Goal: Task Accomplishment & Management: Use online tool/utility

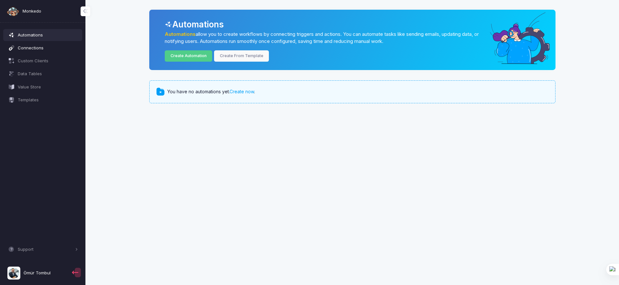
click at [63, 51] on link "Connections" at bounding box center [42, 48] width 79 height 12
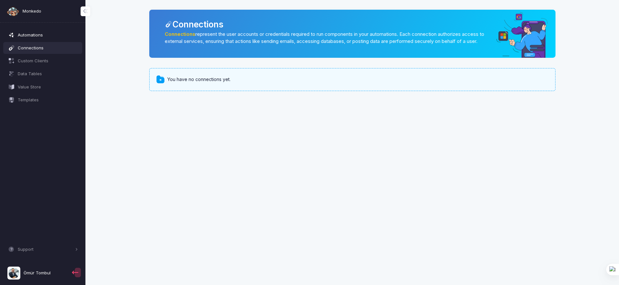
click at [54, 35] on span "Automations" at bounding box center [48, 35] width 60 height 6
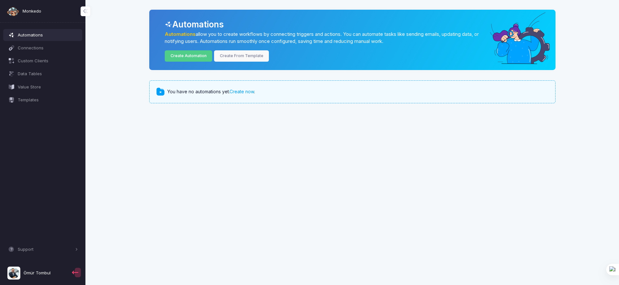
click at [32, 13] on span "Monkedo" at bounding box center [32, 11] width 19 height 6
click at [31, 273] on span "Ömür Tombul" at bounding box center [37, 272] width 27 height 6
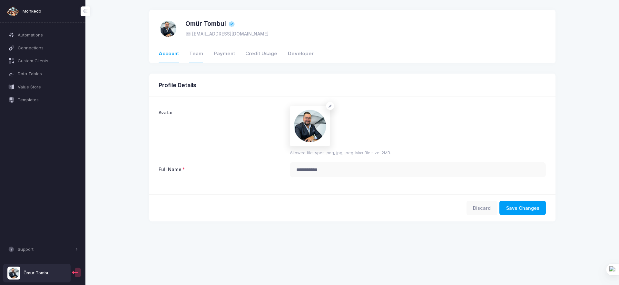
click at [194, 54] on link "Team" at bounding box center [196, 54] width 14 height 18
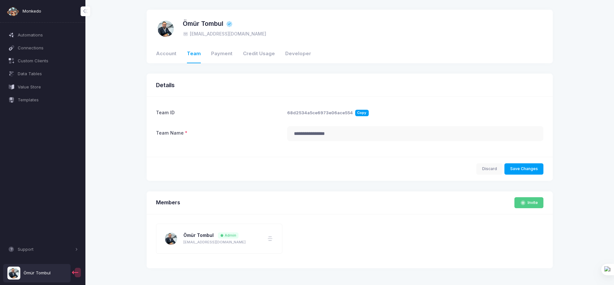
click at [359, 112] on span "Copy" at bounding box center [362, 113] width 14 height 6
click at [348, 132] on input "**********" at bounding box center [415, 133] width 256 height 15
type input "*****"
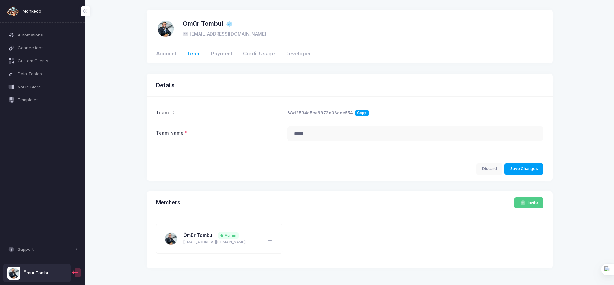
click at [403, 158] on div "Changes saved successfully. Discard Save Changes" at bounding box center [350, 169] width 406 height 24
click at [534, 165] on button "Save Changes" at bounding box center [523, 168] width 39 height 11
click at [527, 171] on button "Save Changes" at bounding box center [523, 168] width 39 height 11
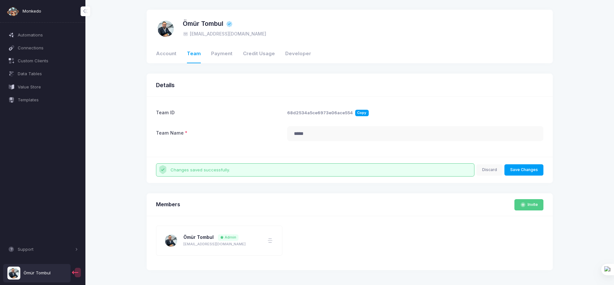
click at [361, 112] on span "Copy" at bounding box center [362, 113] width 14 height 6
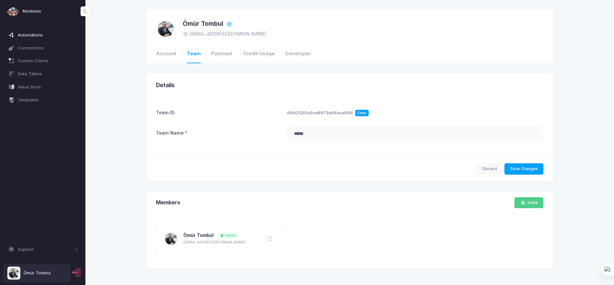
click at [44, 37] on span "Automations" at bounding box center [48, 35] width 60 height 6
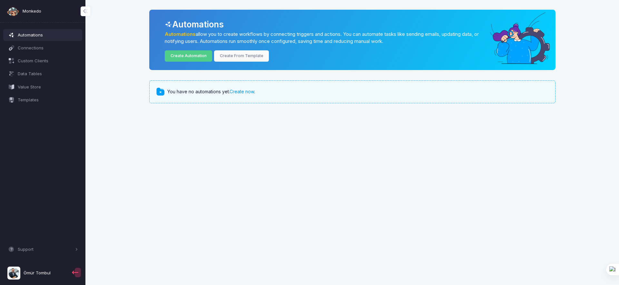
click at [247, 90] on link "Create now" at bounding box center [241, 91] width 24 height 5
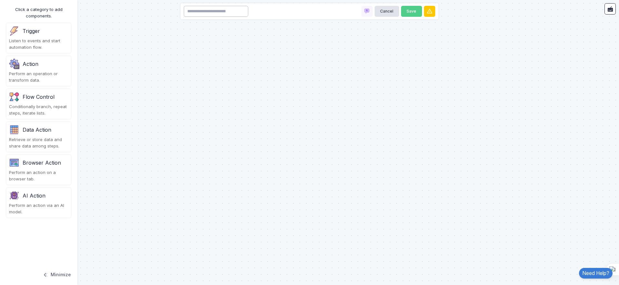
click at [195, 16] on input at bounding box center [216, 11] width 64 height 11
type input "*"
click at [59, 67] on div "Action" at bounding box center [38, 64] width 59 height 10
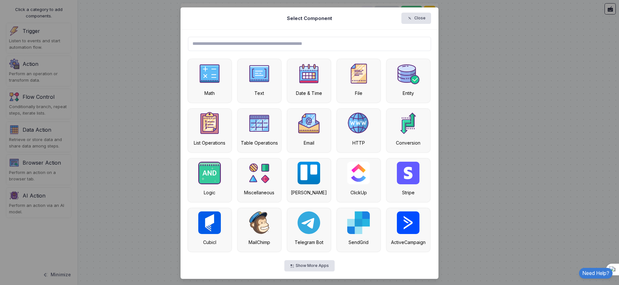
click at [336, 47] on input "text" at bounding box center [309, 44] width 243 height 14
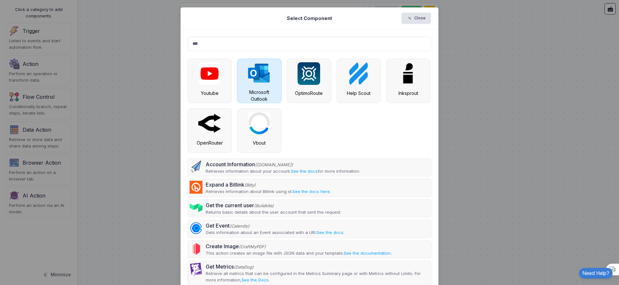
type input "***"
click at [268, 71] on div "Microsoft Outlook" at bounding box center [259, 81] width 44 height 44
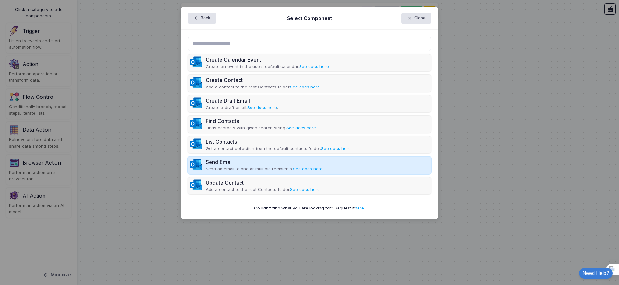
click at [249, 162] on div "Send Email" at bounding box center [265, 162] width 118 height 8
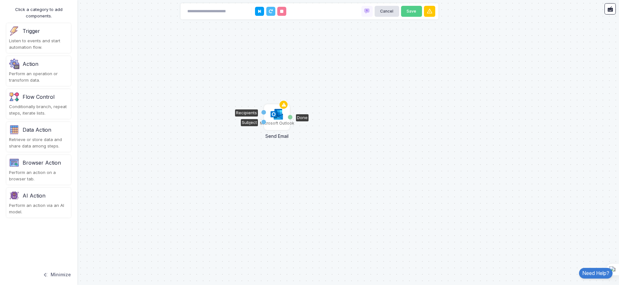
click at [277, 117] on img at bounding box center [276, 114] width 13 height 12
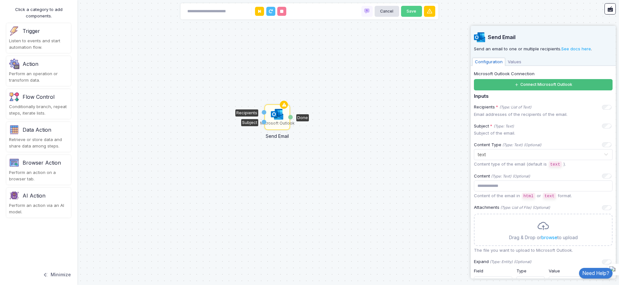
click at [527, 87] on button "Connect Microsoft Outlook" at bounding box center [543, 84] width 139 height 11
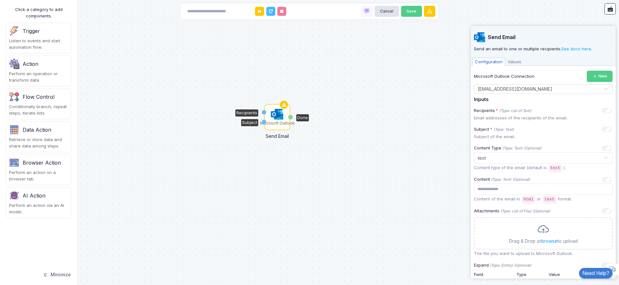
click at [16, 68] on img at bounding box center [14, 64] width 10 height 10
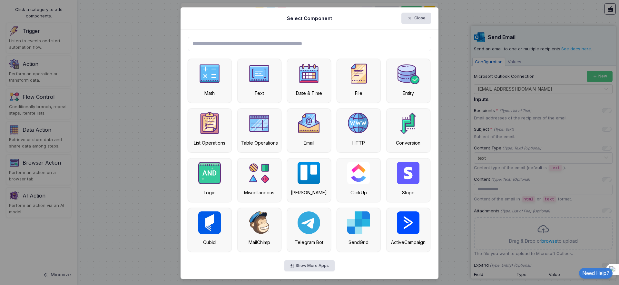
click at [270, 42] on input "text" at bounding box center [309, 44] width 243 height 14
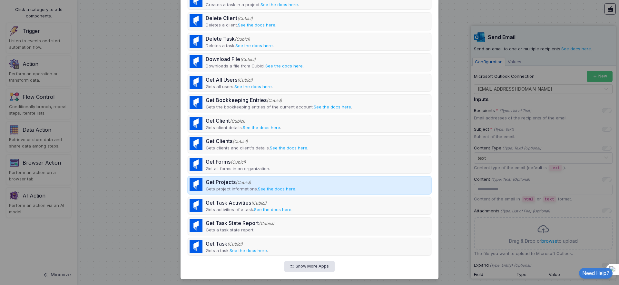
scroll to position [268, 0]
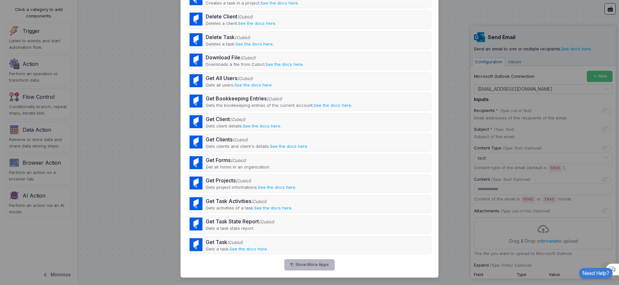
type input "****"
click at [303, 265] on button "Show More Apps" at bounding box center [309, 264] width 50 height 11
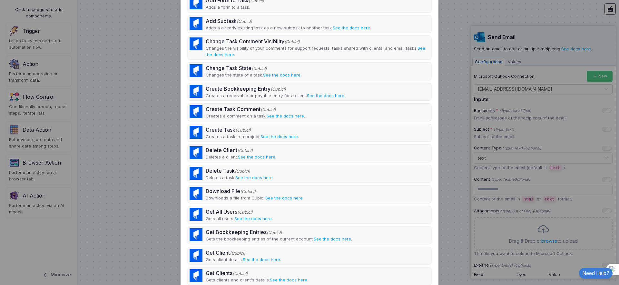
scroll to position [0, 0]
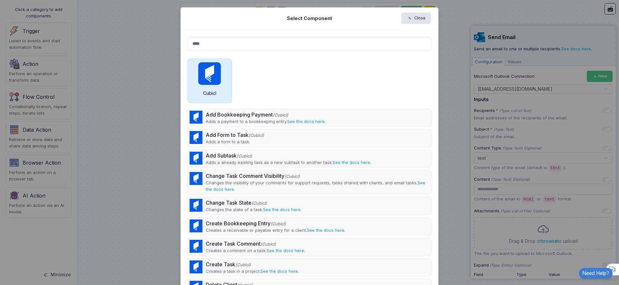
click at [217, 81] on img at bounding box center [209, 73] width 23 height 23
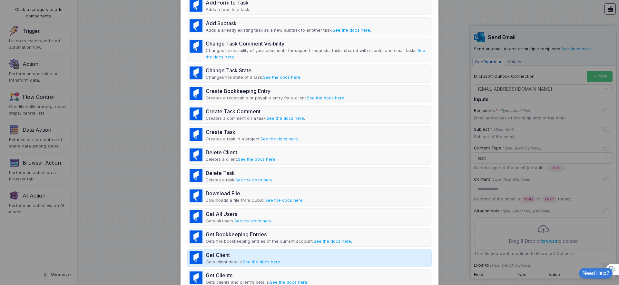
scroll to position [213, 0]
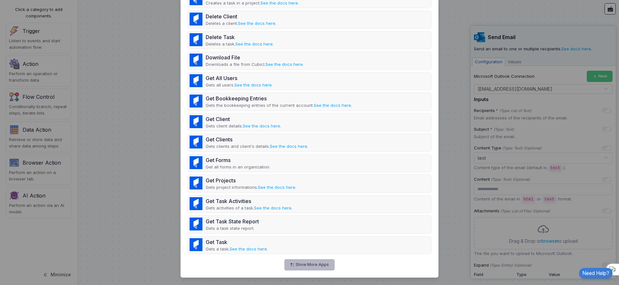
click at [322, 265] on button "Show More Apps" at bounding box center [309, 264] width 50 height 11
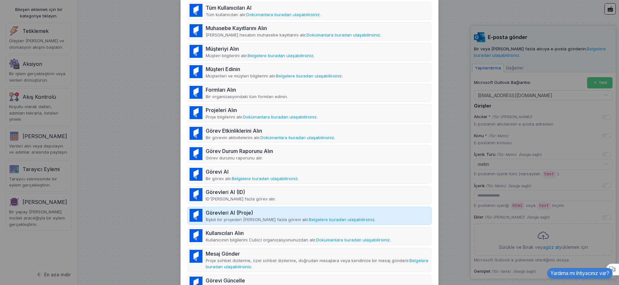
scroll to position [254, 0]
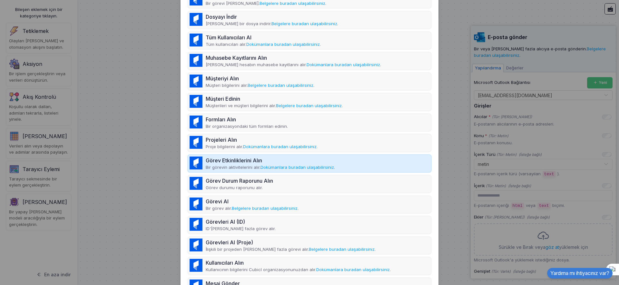
click at [239, 164] on font "Bir görevin aktivitelerini alır." at bounding box center [233, 166] width 55 height 5
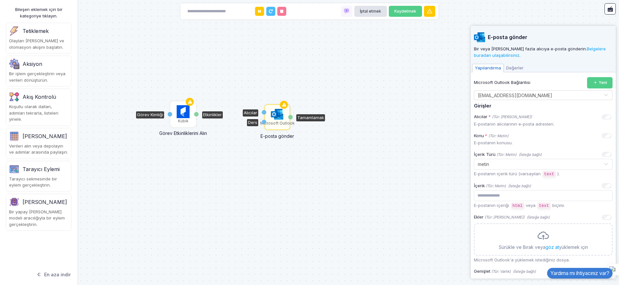
drag, startPoint x: 231, startPoint y: 157, endPoint x: 183, endPoint y: 115, distance: 63.7
click at [183, 115] on img at bounding box center [183, 111] width 13 height 13
click at [182, 116] on img at bounding box center [183, 112] width 13 height 13
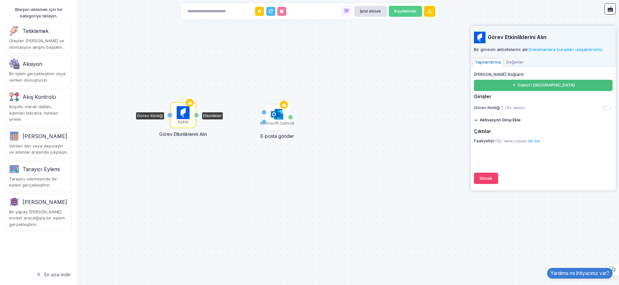
click at [552, 88] on button "Cubicl'i Bağla" at bounding box center [543, 85] width 139 height 11
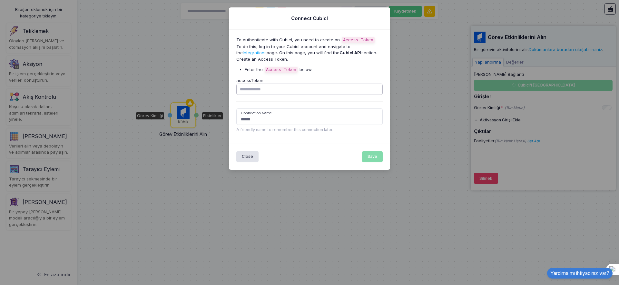
click at [310, 92] on input "accessToken" at bounding box center [309, 88] width 147 height 11
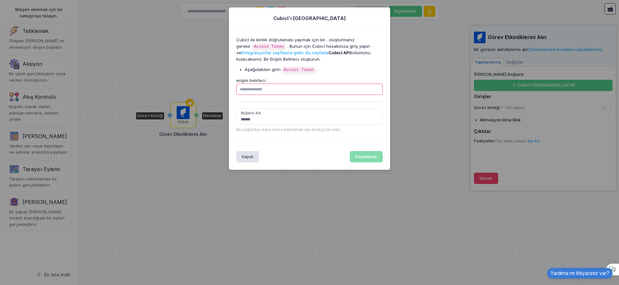
click at [277, 90] on input "erişim belirteci" at bounding box center [309, 88] width 147 height 11
click at [285, 90] on input "erişim belirteci" at bounding box center [309, 88] width 147 height 11
click at [243, 159] on button "Kapalı" at bounding box center [247, 156] width 23 height 11
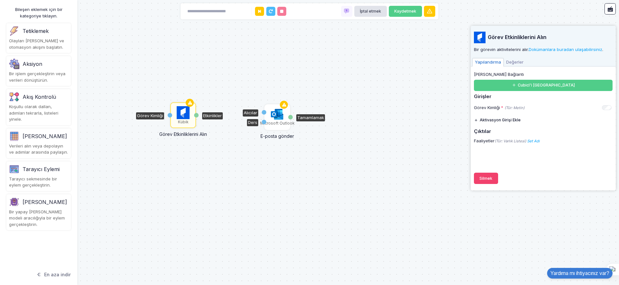
click at [271, 122] on font "Microsoft Outlook" at bounding box center [277, 123] width 34 height 5
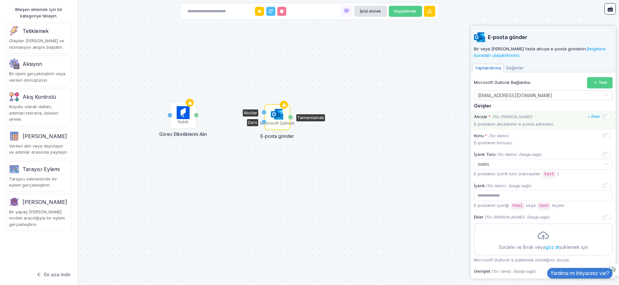
click at [522, 116] on font "(Tür: Metin Listesi)" at bounding box center [512, 116] width 40 height 5
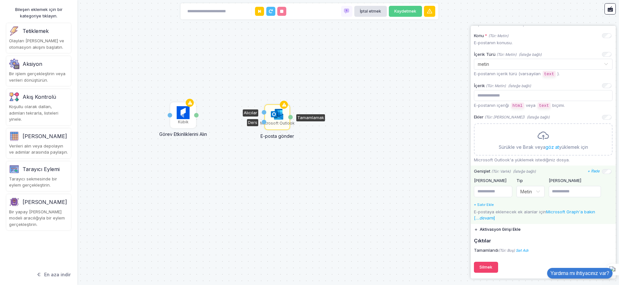
scroll to position [0, 0]
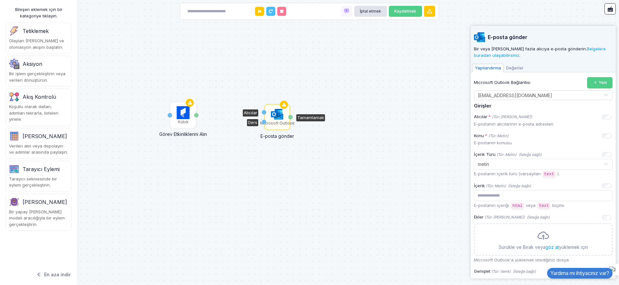
drag, startPoint x: 350, startPoint y: 87, endPoint x: 333, endPoint y: 92, distance: 18.1
click at [350, 87] on div "Microsoft Outlook E-posta gönder Alıcılar Ders Tamamlamak Kübik Görev Etkinlikl…" at bounding box center [309, 142] width 619 height 285
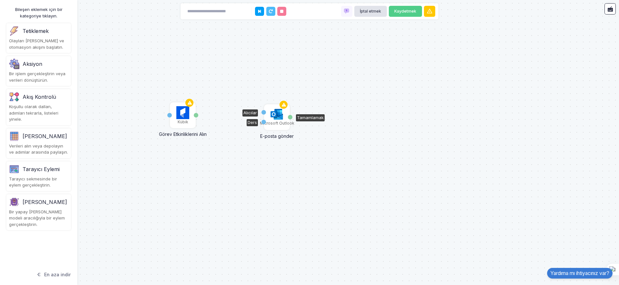
click at [276, 114] on img at bounding box center [276, 114] width 13 height 12
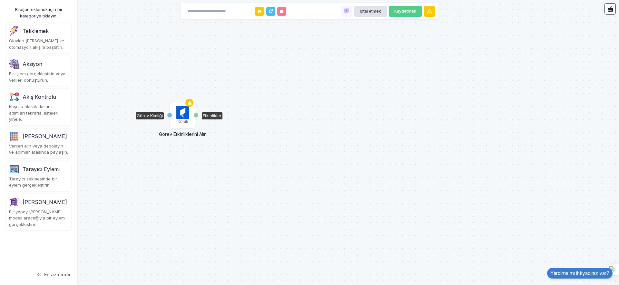
click at [177, 114] on img at bounding box center [182, 112] width 13 height 13
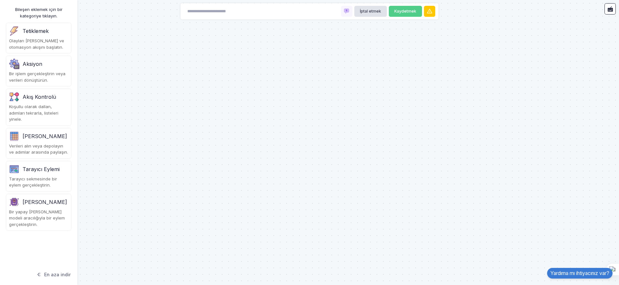
click at [53, 42] on div "Olayları dinleyin ve otomasyon akışını başlatın." at bounding box center [38, 44] width 59 height 13
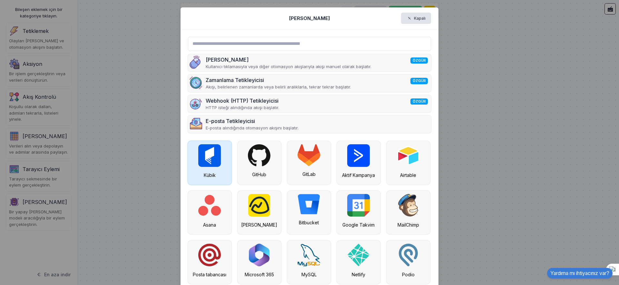
click at [204, 174] on font "Kübik" at bounding box center [210, 174] width 12 height 5
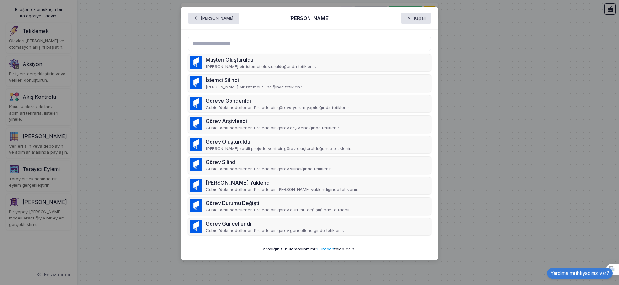
click at [321, 250] on font "Buradan" at bounding box center [325, 248] width 17 height 5
click at [449, 24] on ngb-modal-window "Geri Bileşeni Seçin Kapalı Müşteri Oluşturuldu Cubicl'de bir istemci oluşturuld…" at bounding box center [309, 142] width 619 height 285
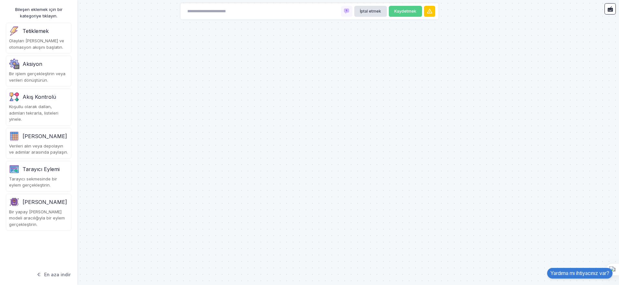
click at [43, 97] on font "Akış Kontrolü" at bounding box center [40, 96] width 34 height 6
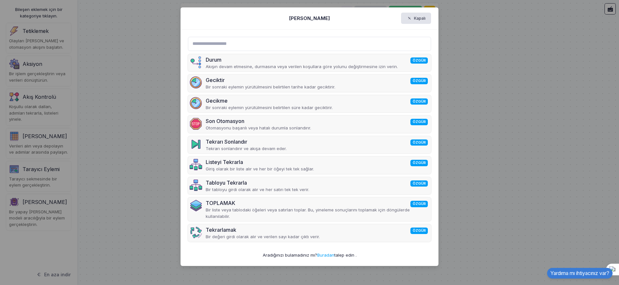
click at [86, 128] on ngb-modal-window "Bileşeni Seçin Kapalı Durum ÖZGÜR Akışın devam etmesine, durmasına veya verilen…" at bounding box center [309, 142] width 619 height 285
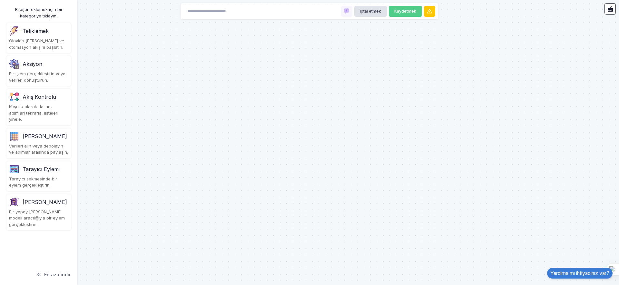
click at [48, 133] on div "Veri Eylemi" at bounding box center [45, 136] width 44 height 8
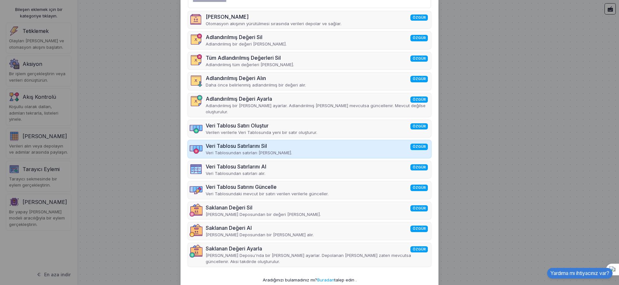
scroll to position [43, 0]
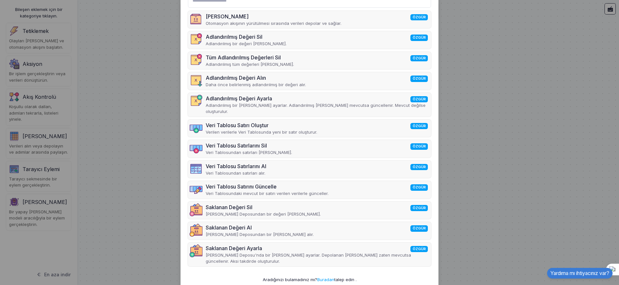
drag, startPoint x: 98, startPoint y: 168, endPoint x: 87, endPoint y: 168, distance: 11.0
click at [97, 168] on ngb-modal-window "Bileşeni Seçin Kapalı Değer ÖZGÜR Otomasyon akışının yürütülmesi sırasında veri…" at bounding box center [309, 142] width 619 height 285
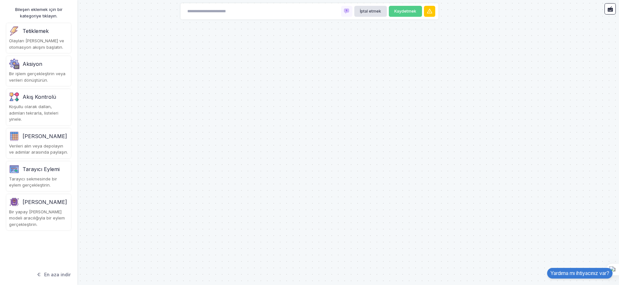
click at [52, 176] on font "Tarayıcı sekmesinde bir eylem gerçekleştirin." at bounding box center [33, 182] width 48 height 12
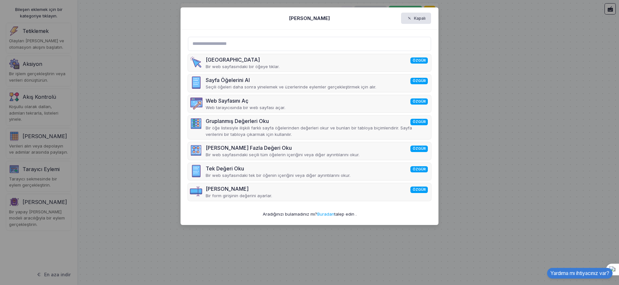
click at [111, 183] on ngb-modal-window "Bileşeni Seçin Kapalı Tıklamak ÖZGÜR Bir web sayfasındaki bir öğeye tıklar. Say…" at bounding box center [309, 142] width 619 height 285
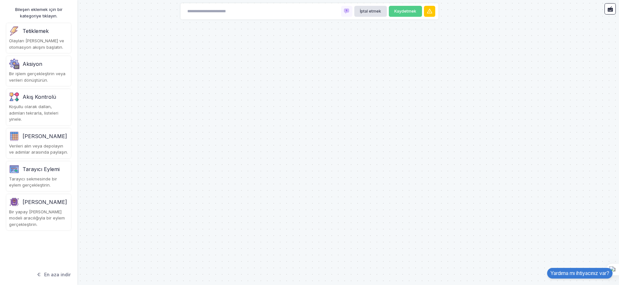
click at [37, 201] on font "Yapay Zeka Eylemi" at bounding box center [45, 201] width 44 height 6
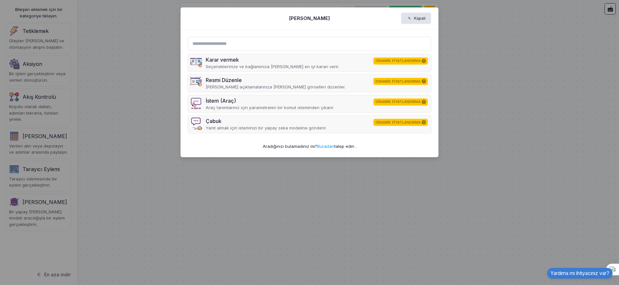
click at [114, 88] on ngb-modal-window "Bileşeni Seçin Kapalı Karar vermek DİNAMİK FİYATLANDIRMA Seçeneklerinize ve bağ…" at bounding box center [309, 142] width 619 height 285
